Goal: Contribute content: Add original content to the website for others to see

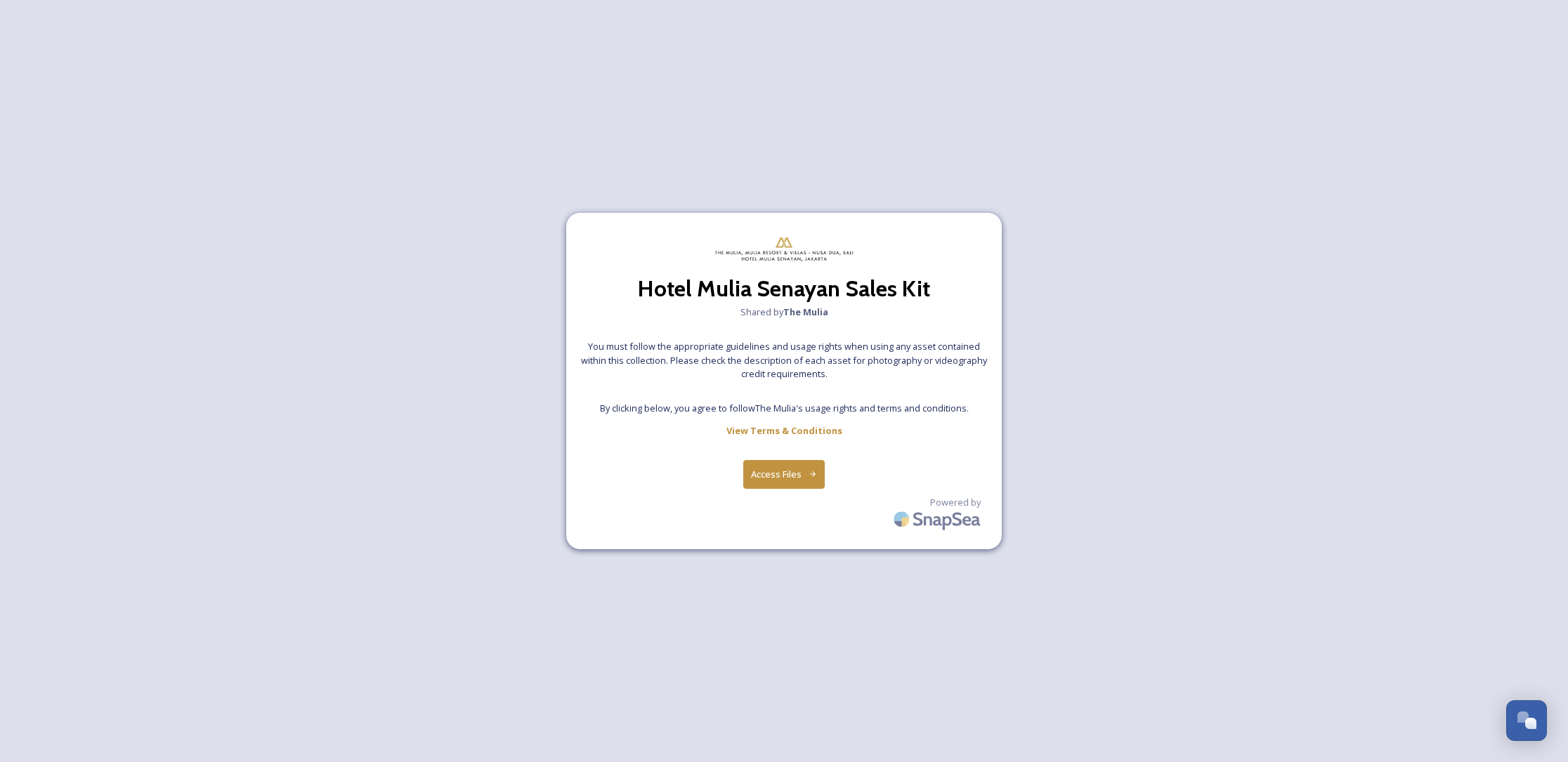
click at [795, 465] on button "Access Files" at bounding box center [784, 474] width 82 height 29
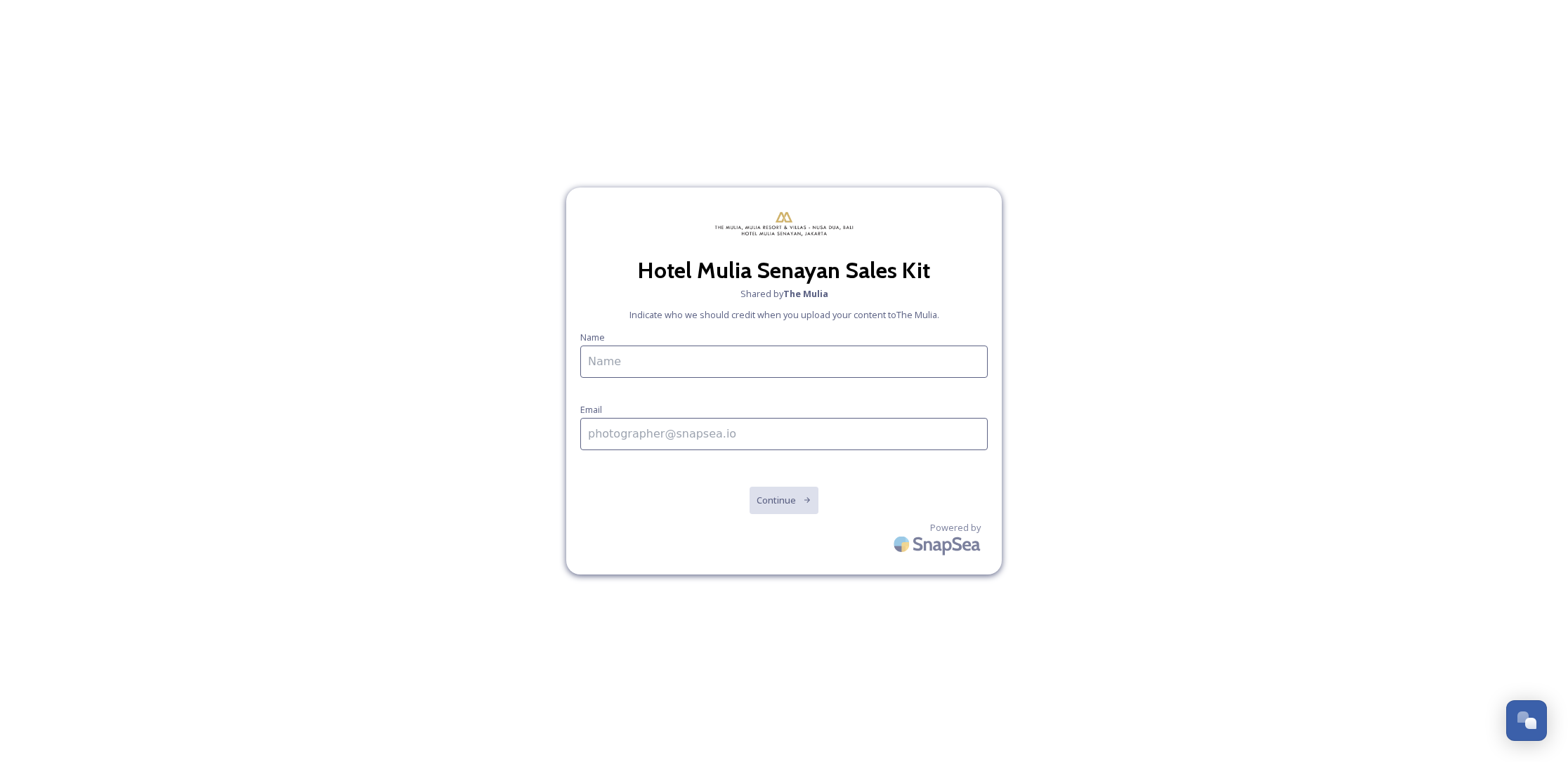
click at [773, 352] on input at bounding box center [783, 361] width 407 height 32
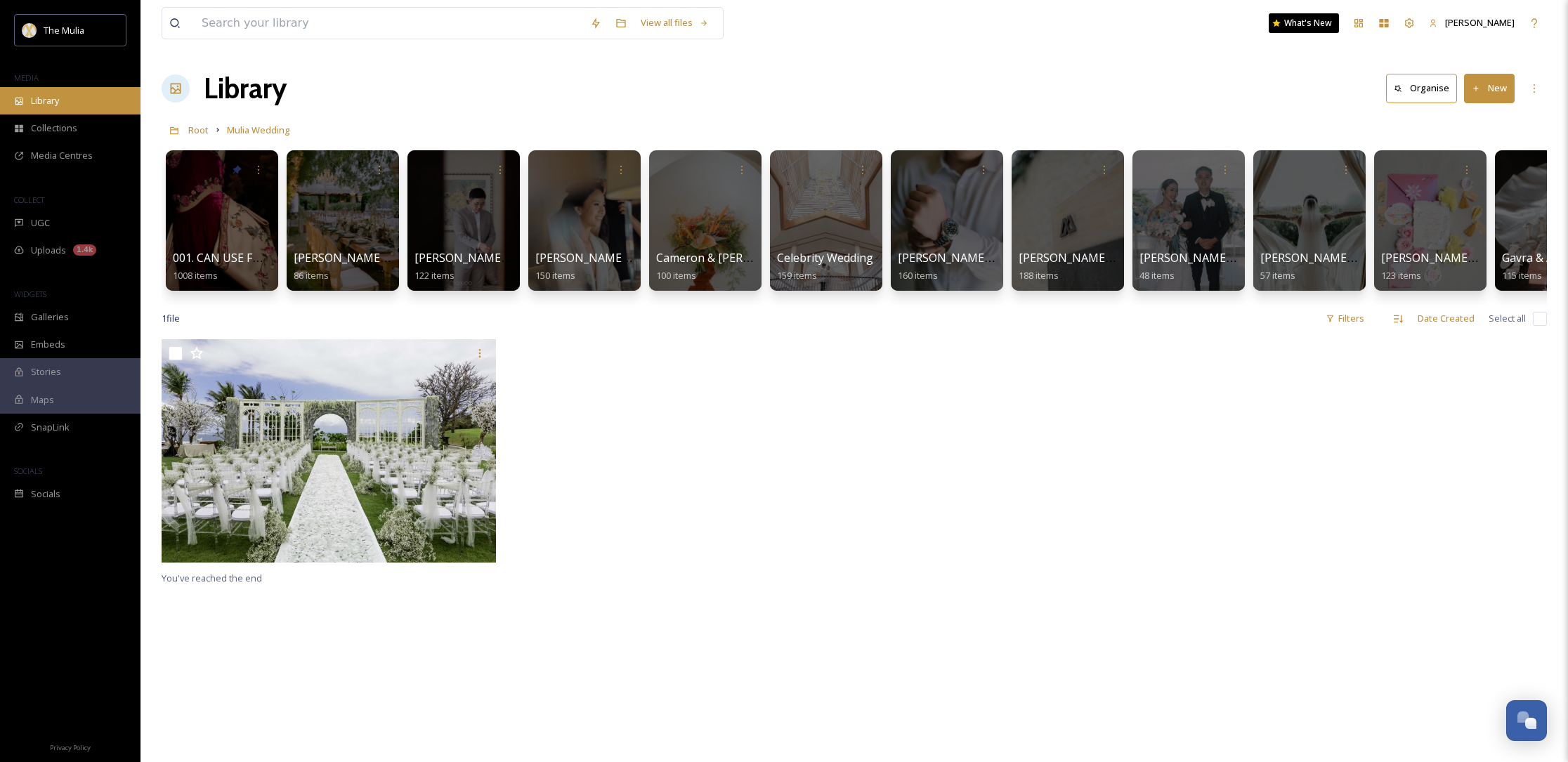
click at [70, 103] on div "Library" at bounding box center [70, 100] width 141 height 27
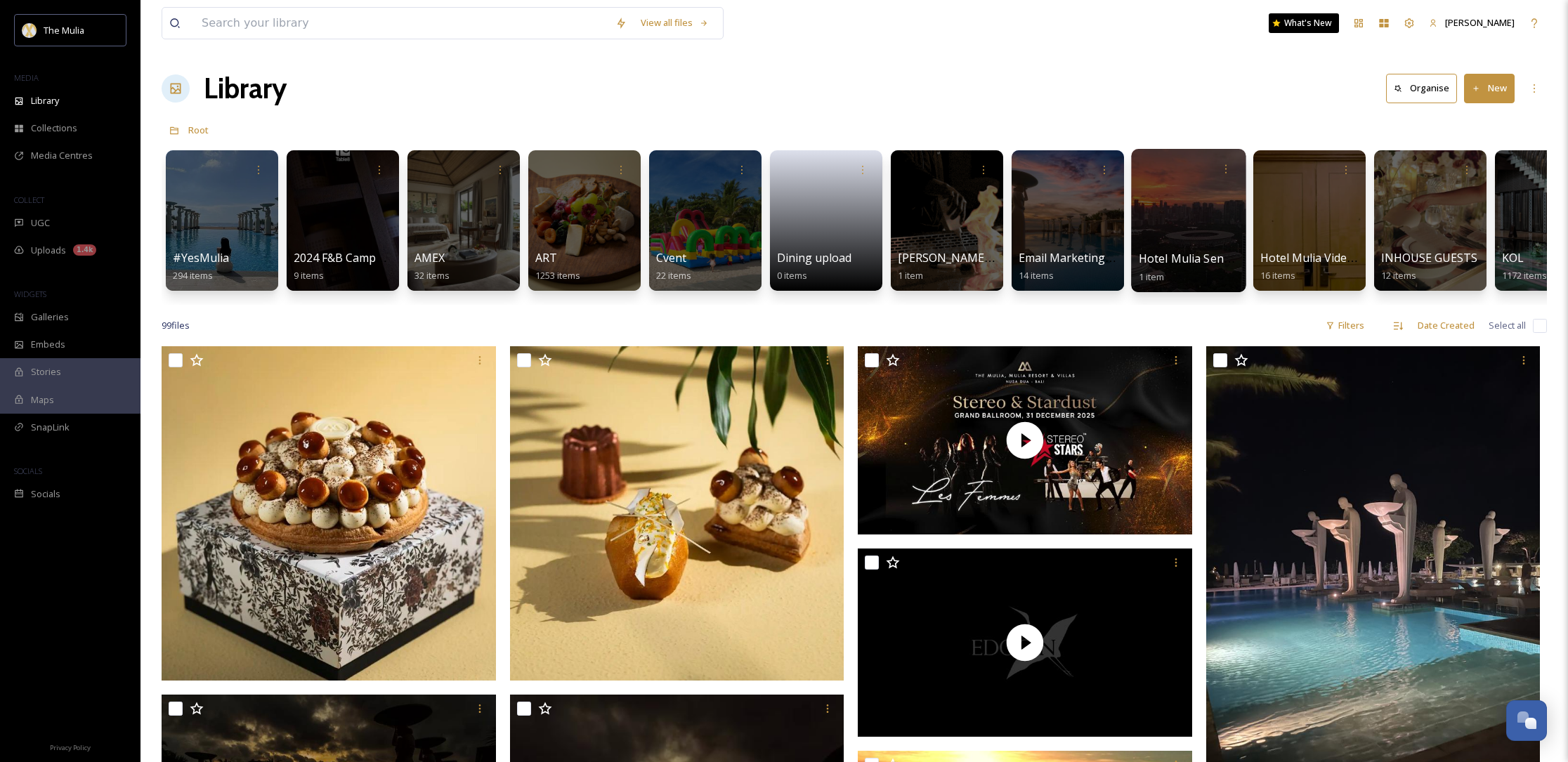
click at [1211, 234] on div at bounding box center [1189, 220] width 115 height 143
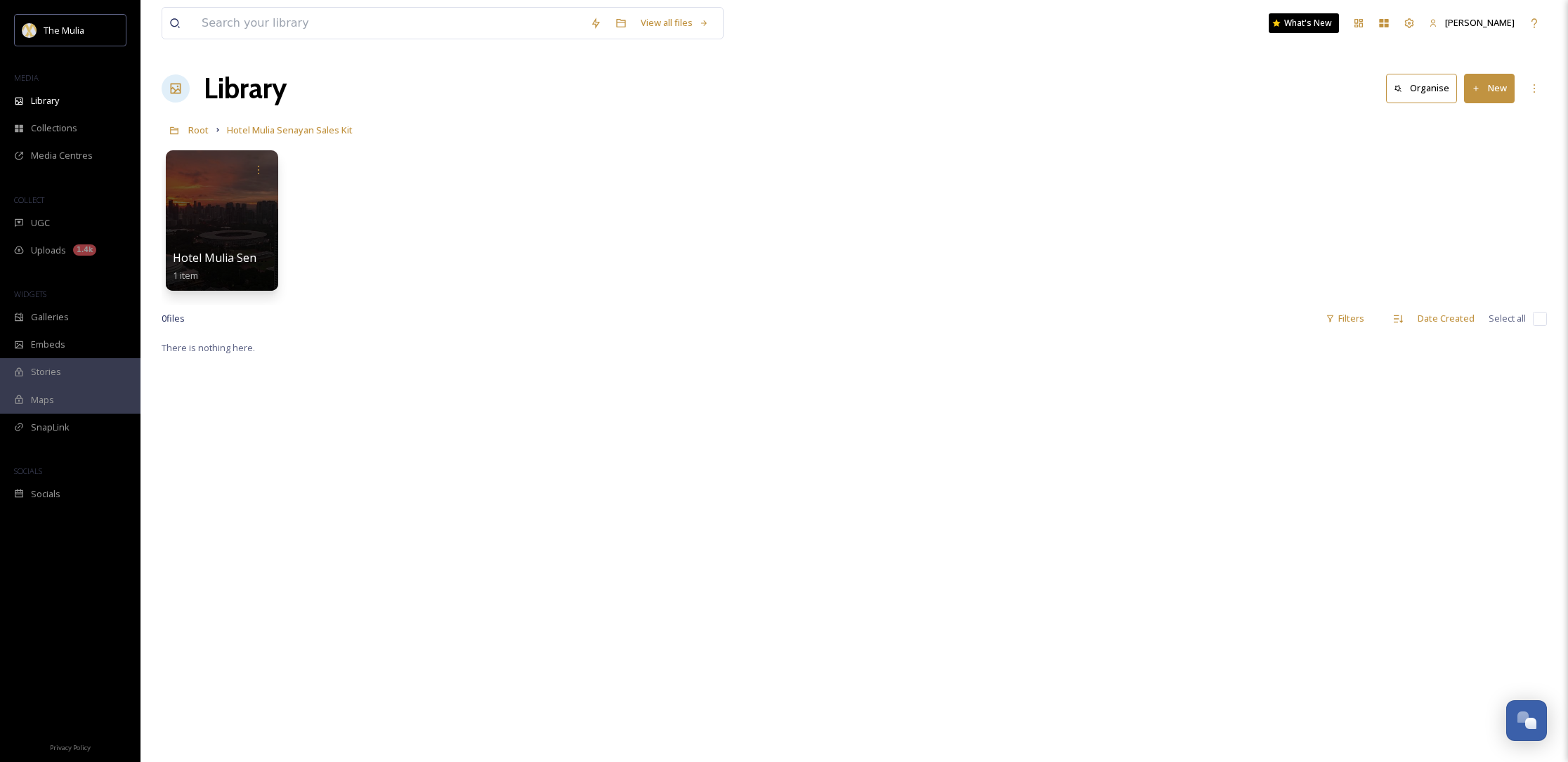
click at [1047, 559] on div "There is nothing here." at bounding box center [854, 720] width 1385 height 762
click at [864, 217] on div "Hotel Mulia Senayan Introduction 1 item" at bounding box center [854, 224] width 1385 height 161
click at [1495, 92] on button "New" at bounding box center [1489, 88] width 51 height 29
click at [1489, 116] on span "File Upload" at bounding box center [1483, 121] width 47 height 13
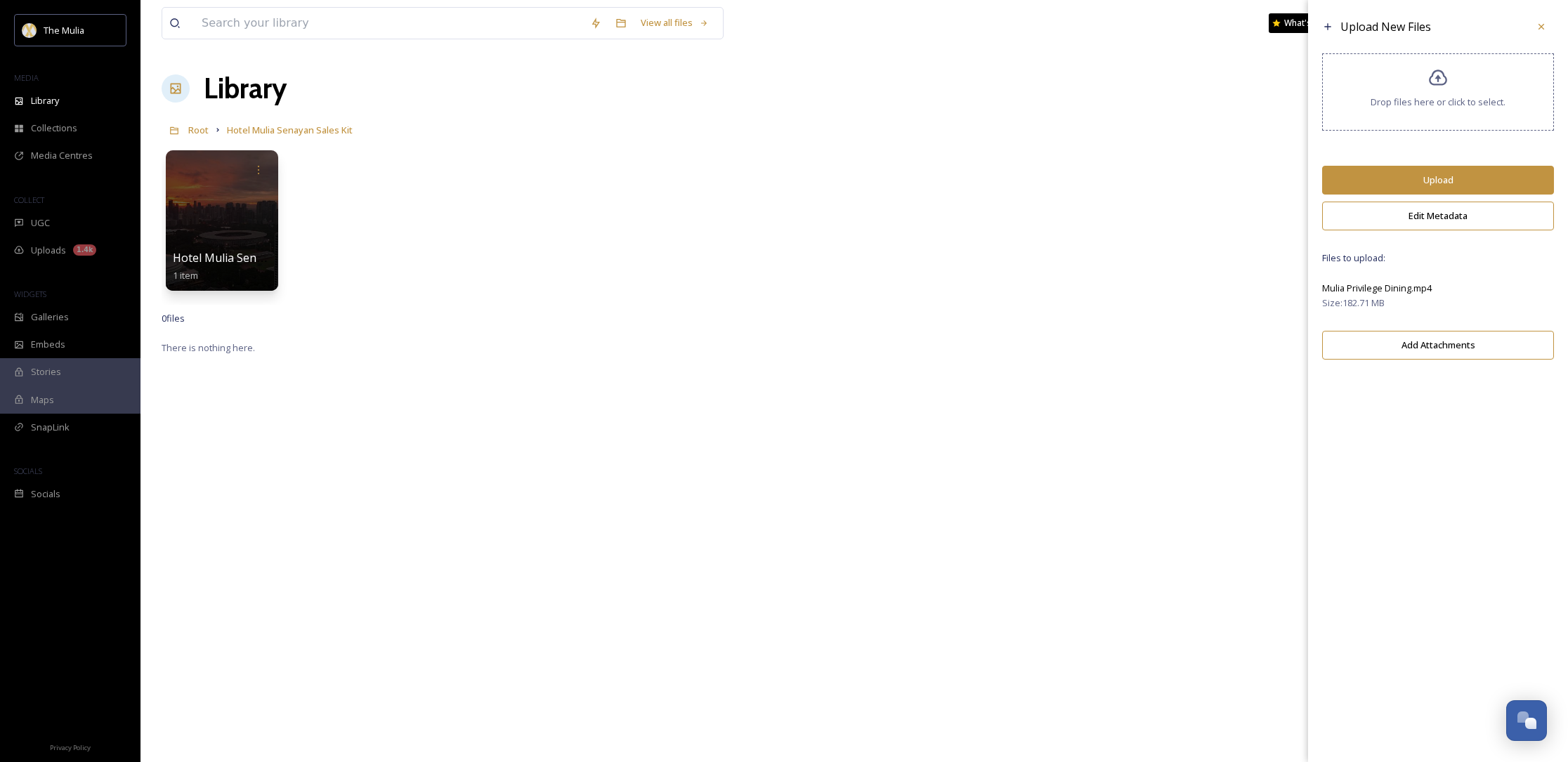
click at [1448, 179] on button "Upload" at bounding box center [1438, 179] width 232 height 29
